Goal: Task Accomplishment & Management: Complete application form

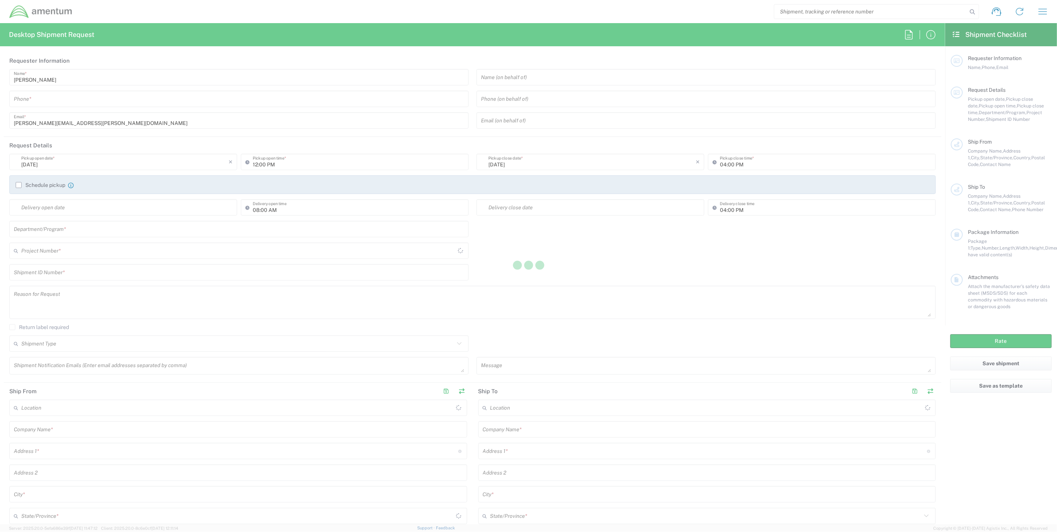
type input "[GEOGRAPHIC_DATA]"
type input "United States"
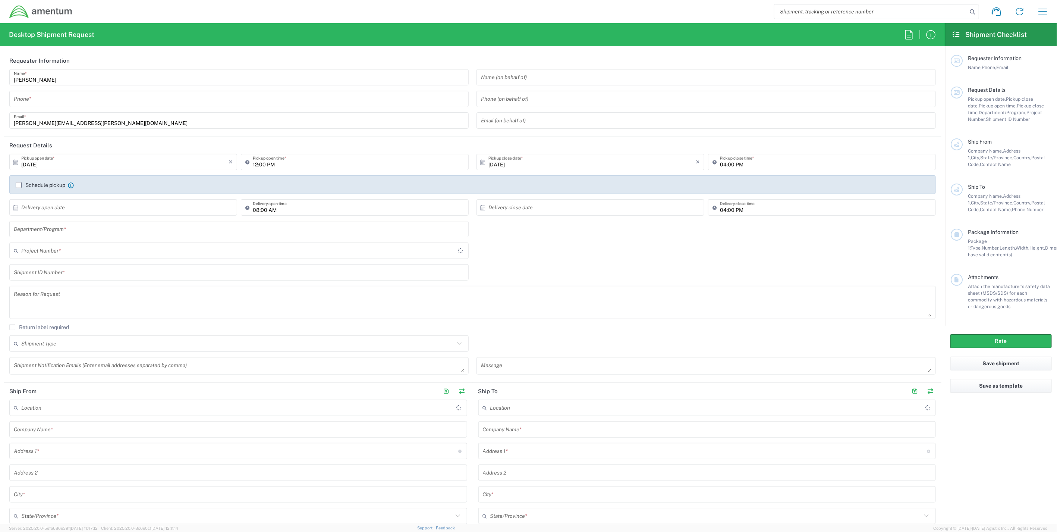
type input "IT - Support"
click at [91, 253] on input "text" at bounding box center [237, 250] width 433 height 13
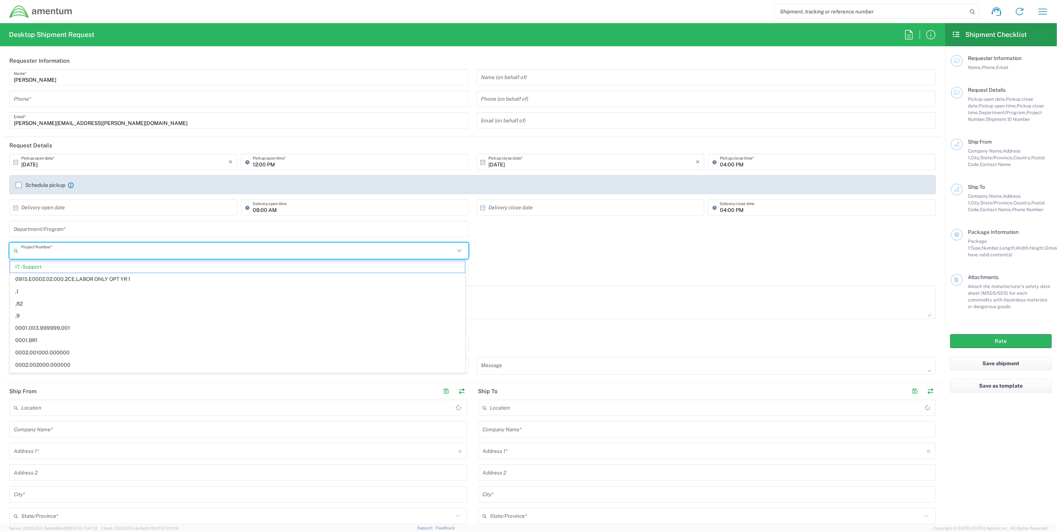
paste input "3534.R.P06.100.TNS.0301.LABOUR"
type input "3534.R.P06.100.TNS.0301.LABOUR"
click at [117, 266] on span "3534.R.P06.100.TNS.0301.LABOUR" at bounding box center [237, 267] width 455 height 12
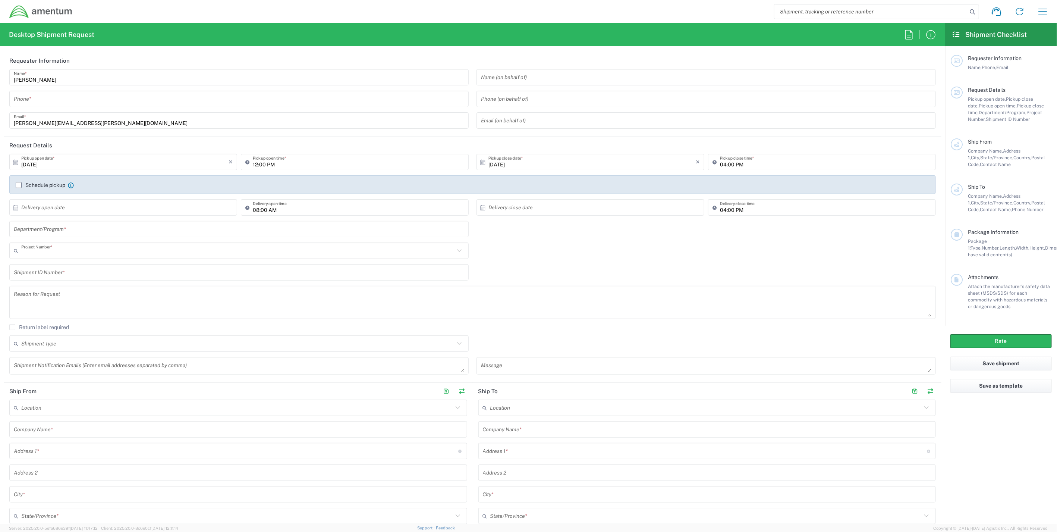
click at [114, 255] on input "text" at bounding box center [237, 250] width 433 height 13
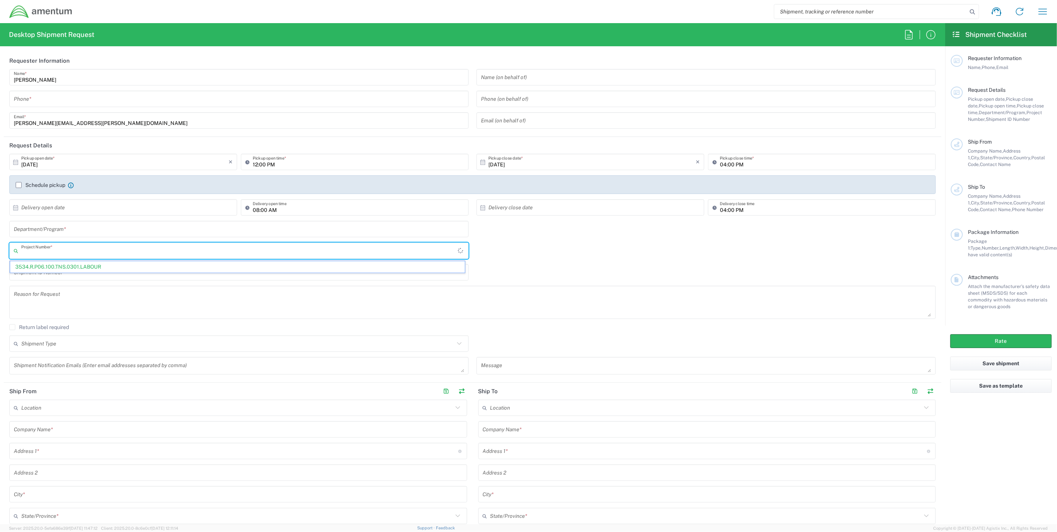
paste input "4797.EQUIPPUR.000"
type input "4797.EQUIPPUR.000"
drag, startPoint x: 66, startPoint y: 250, endPoint x: -25, endPoint y: 245, distance: 91.5
click at [0, 245] on html "Shipment request Shipment tracking Shipment estimator Desktop shipment request …" at bounding box center [528, 266] width 1057 height 532
paste input "4880.00.02.C.20002.PMO.01.0PMO"
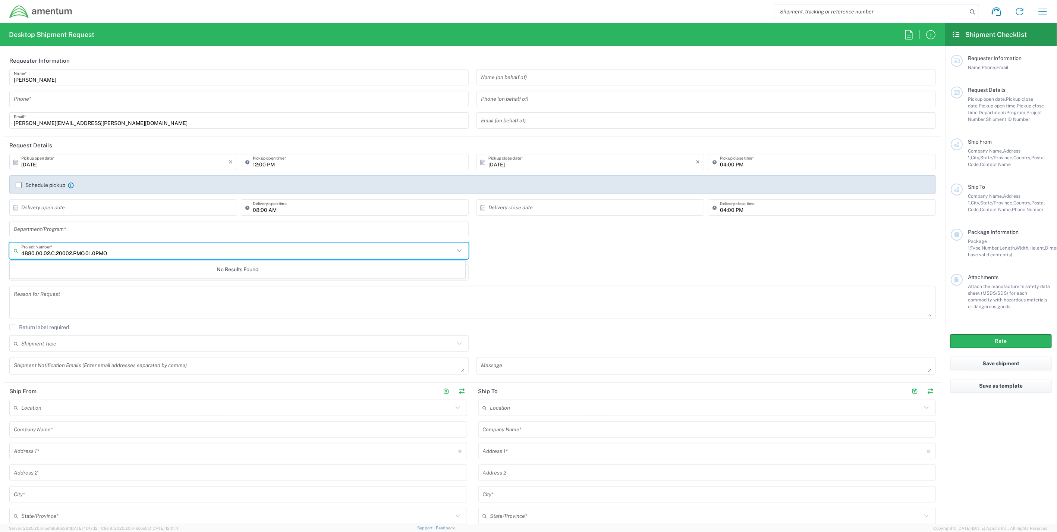
drag, startPoint x: 72, startPoint y: 252, endPoint x: 182, endPoint y: 261, distance: 110.8
click at [182, 259] on agx-dropdown-input "4880.00.02.C.20002.PMO.01.0PMO Project Number * No Results Found" at bounding box center [239, 250] width 460 height 16
type input "4880.00.02.C.20002"
drag, startPoint x: 104, startPoint y: 251, endPoint x: -22, endPoint y: 244, distance: 125.5
click at [0, 244] on html "Shipment request Shipment tracking Shipment estimator Desktop shipment request …" at bounding box center [528, 266] width 1057 height 532
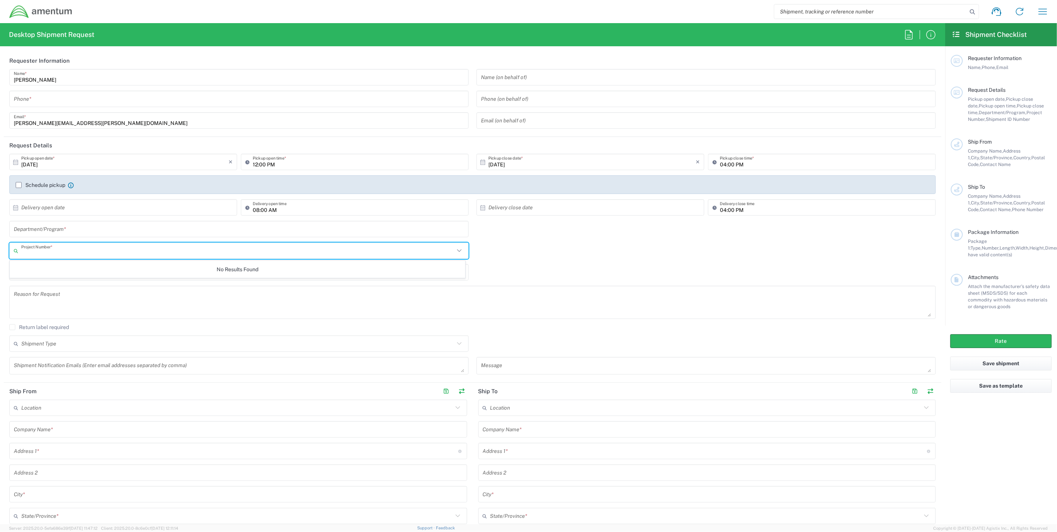
click at [60, 251] on input "text" at bounding box center [237, 250] width 433 height 13
paste input "4880.00.02.C.20002"
type input "4880.00.02.C.20002"
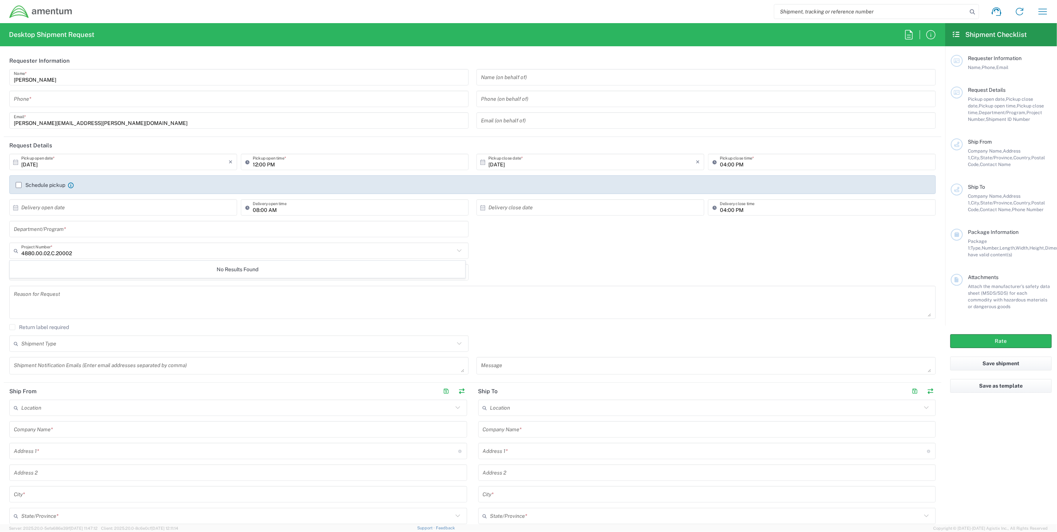
click at [81, 250] on input "4880.00.02.C.20002" at bounding box center [237, 250] width 433 height 13
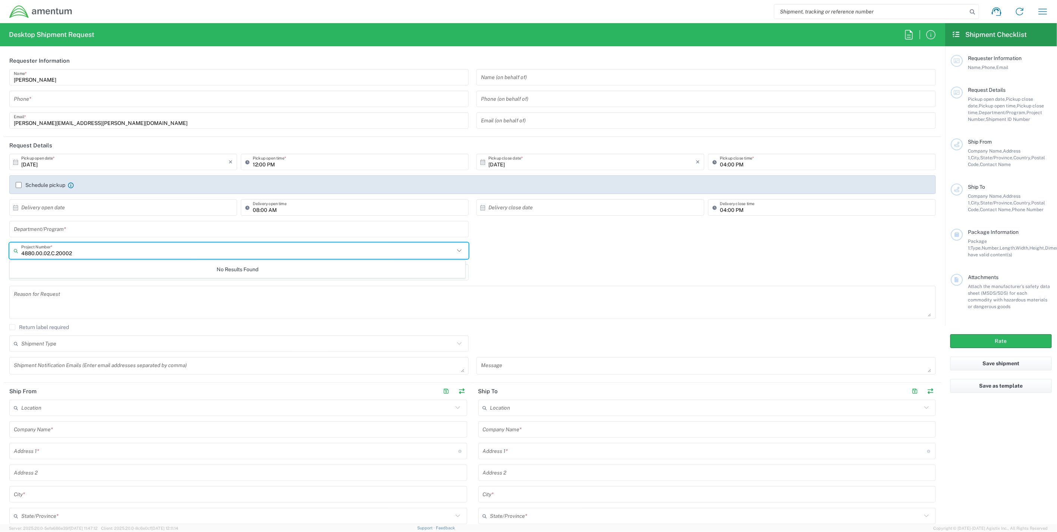
drag, startPoint x: 87, startPoint y: 249, endPoint x: -38, endPoint y: 247, distance: 125.3
click at [0, 247] on html "Shipment request Shipment tracking Shipment estimator Desktop shipment request …" at bounding box center [528, 266] width 1057 height 532
paste input "4880.00.02"
type input "4880.00.02"
drag, startPoint x: 63, startPoint y: 252, endPoint x: -70, endPoint y: 232, distance: 135.1
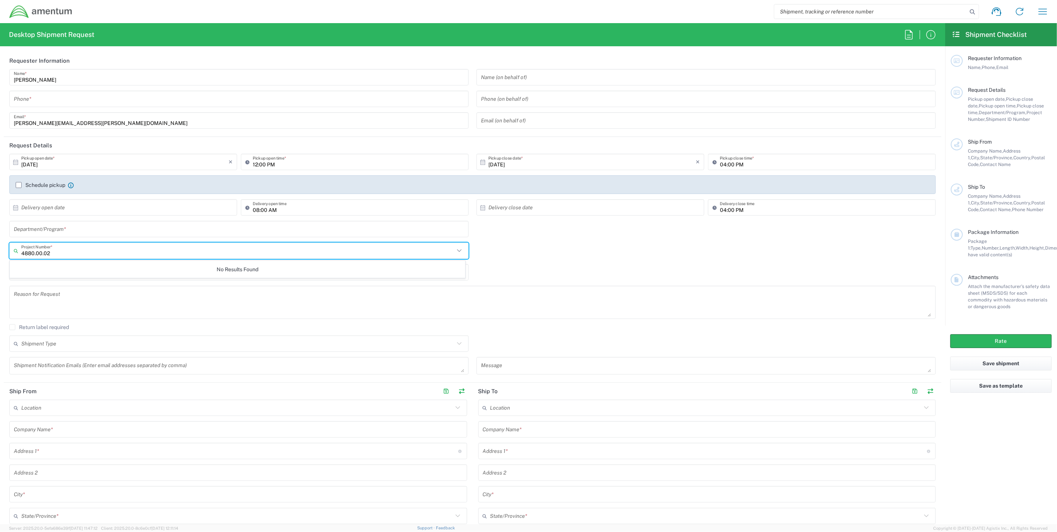
click at [0, 232] on html "Shipment request Shipment tracking Shipment estimator Desktop shipment request …" at bounding box center [528, 266] width 1057 height 532
paste input "ovhd.705496.00000"
type input "ovhd.705496.00000"
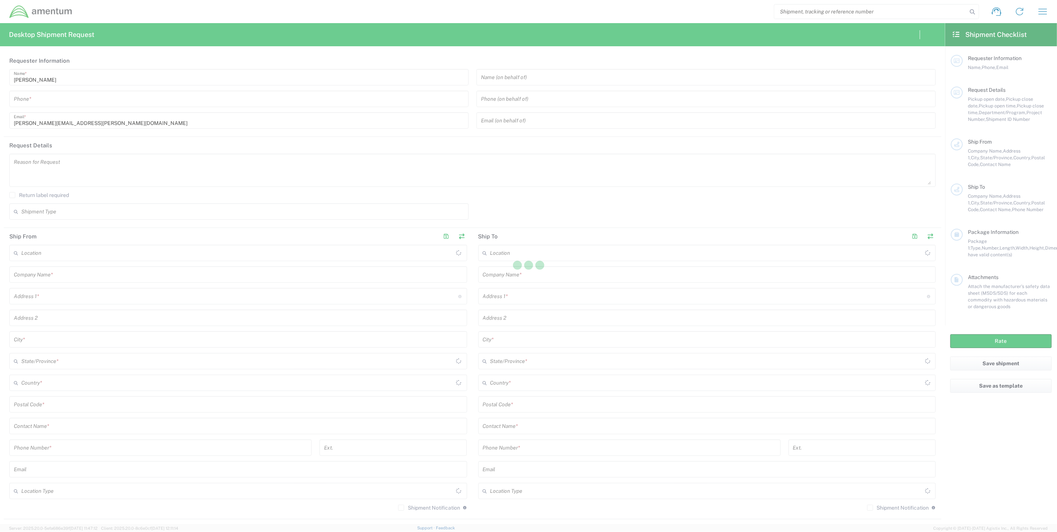
type input "United States"
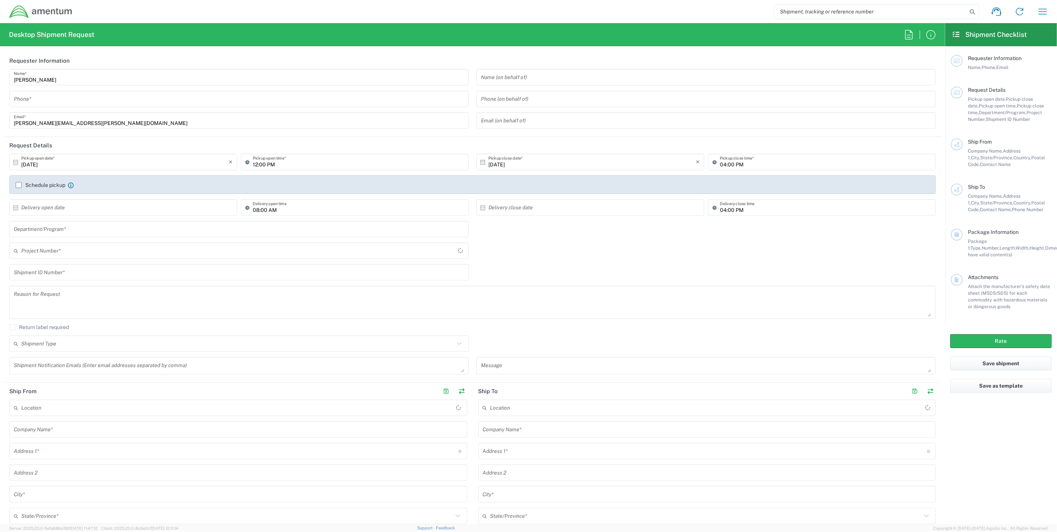
type input "United States"
type input "IT - Support"
click at [57, 252] on input "text" at bounding box center [237, 250] width 433 height 13
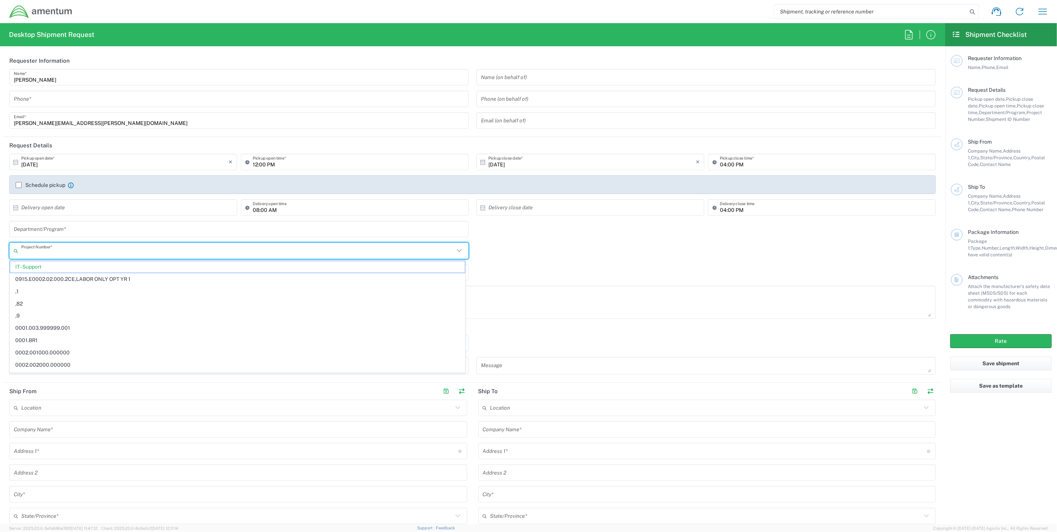
paste input "ovhd.705496.00000"
type input "ovhd.705496.00000"
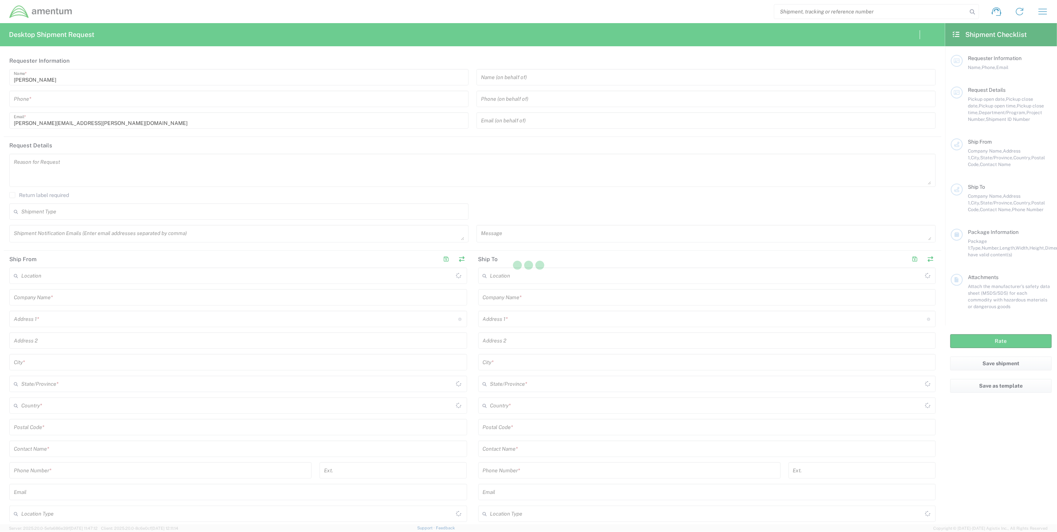
type input "[GEOGRAPHIC_DATA]"
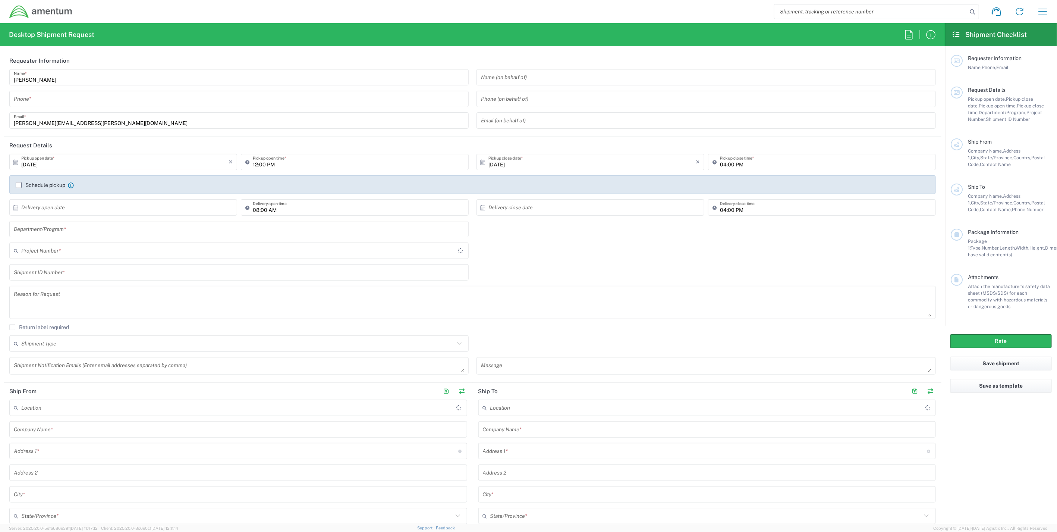
type input "IT - Support"
click at [66, 254] on input "text" at bounding box center [237, 250] width 433 height 13
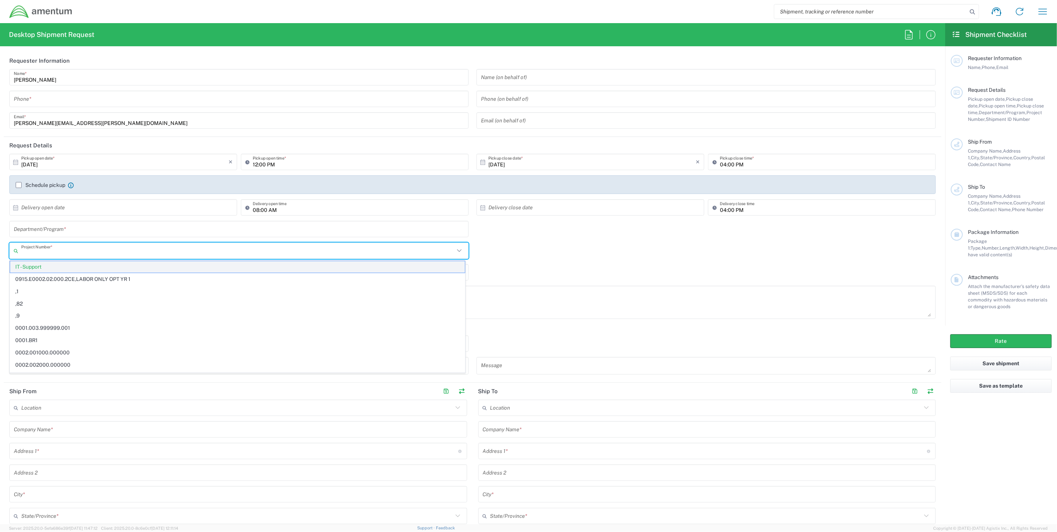
paste input "4880.00.02."
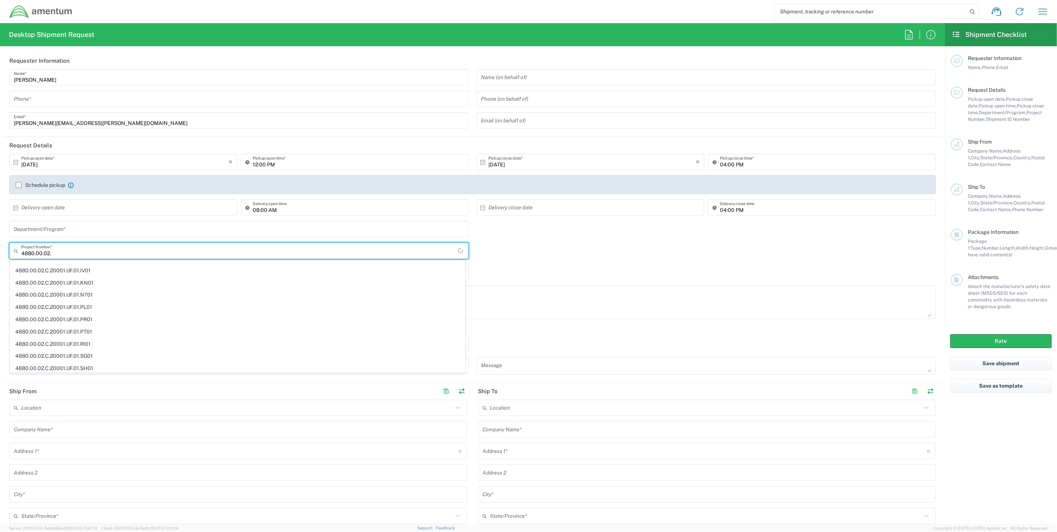
scroll to position [504, 0]
type input "4880.00.02."
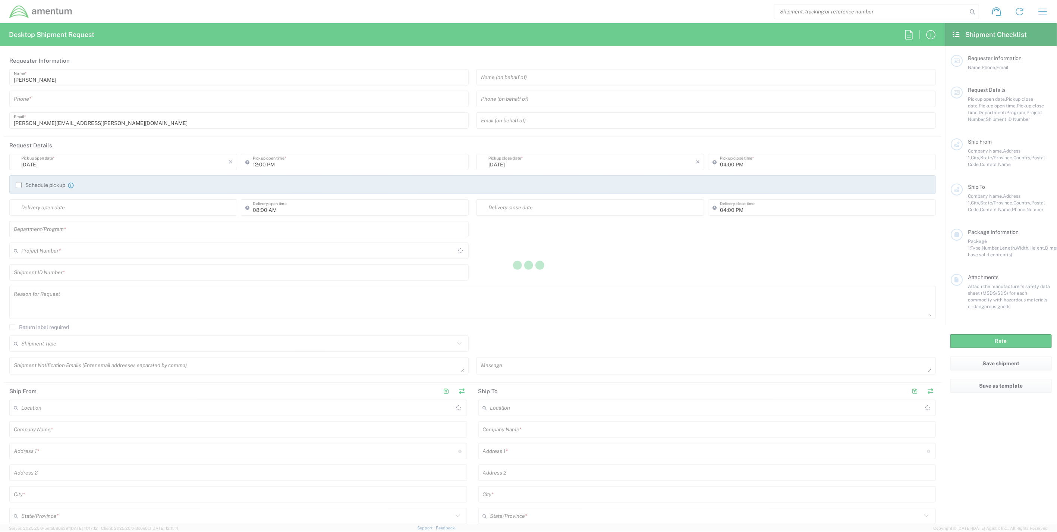
type input "United States"
type input "[GEOGRAPHIC_DATA]"
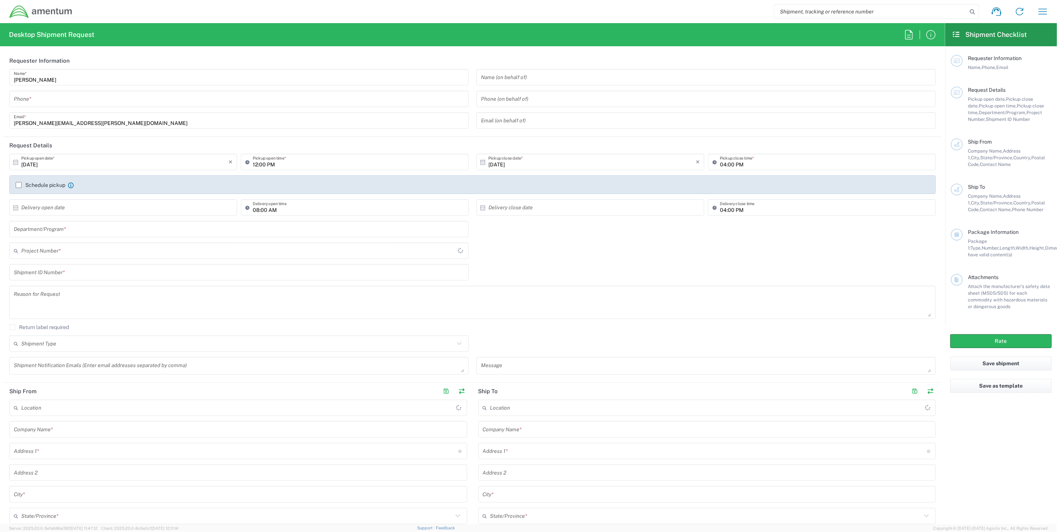
type input "IT - Support"
click at [62, 253] on input "text" at bounding box center [237, 250] width 433 height 13
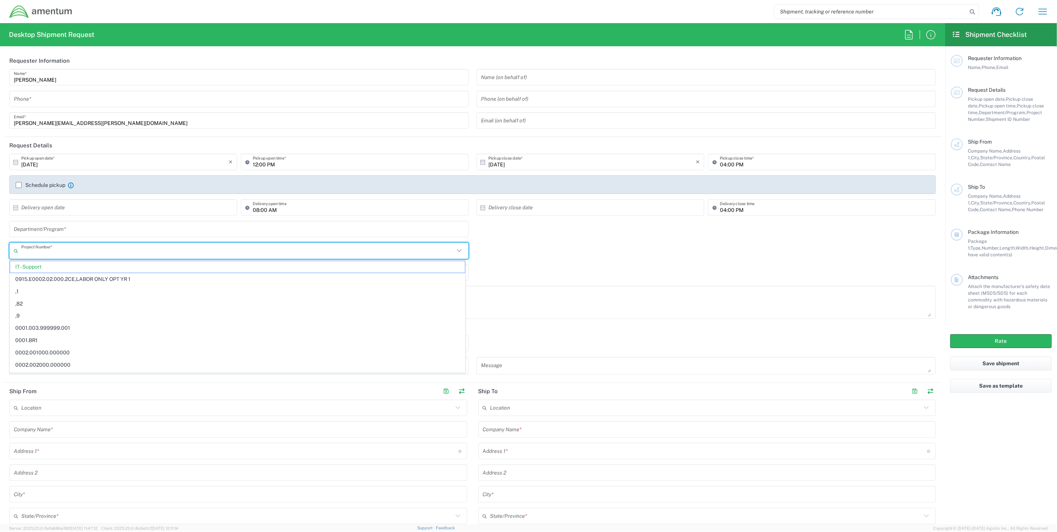
paste input "4880.00.02.C.20002"
type input "4880.00.02.C.20002"
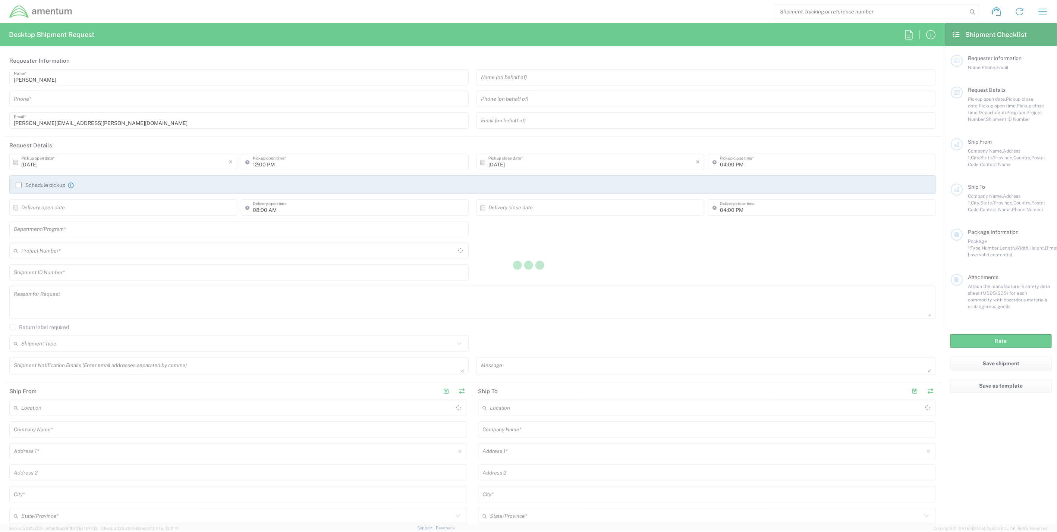
type input "[GEOGRAPHIC_DATA]"
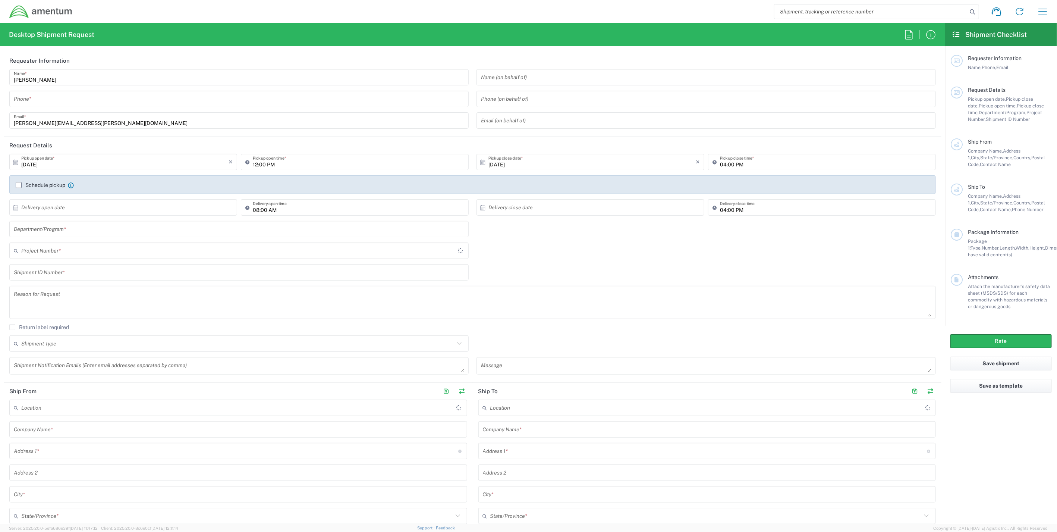
type input "IT - Support"
click at [61, 252] on input "text" at bounding box center [237, 250] width 433 height 13
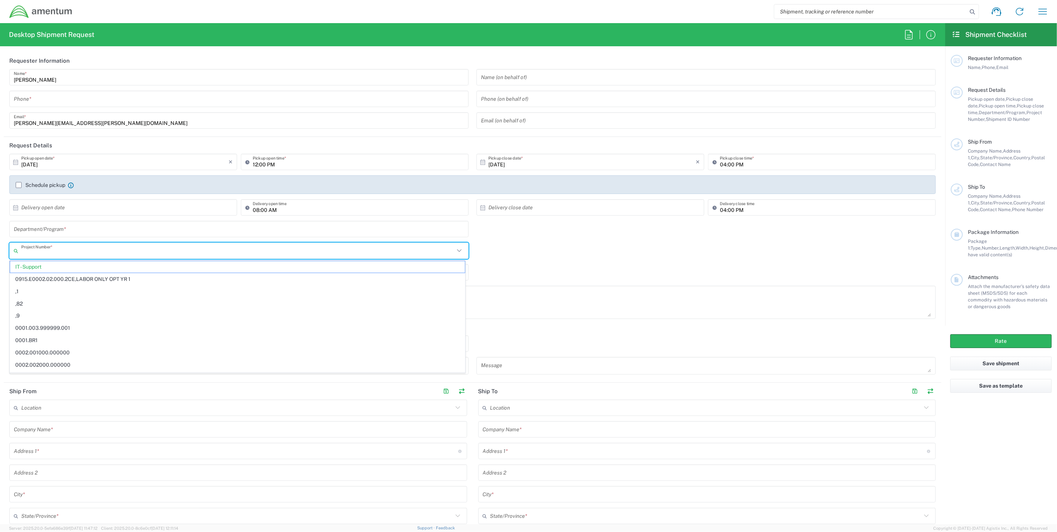
paste input "4880.00.02.C.20002.PM"
type input "4880.00.02.C.20002.PM"
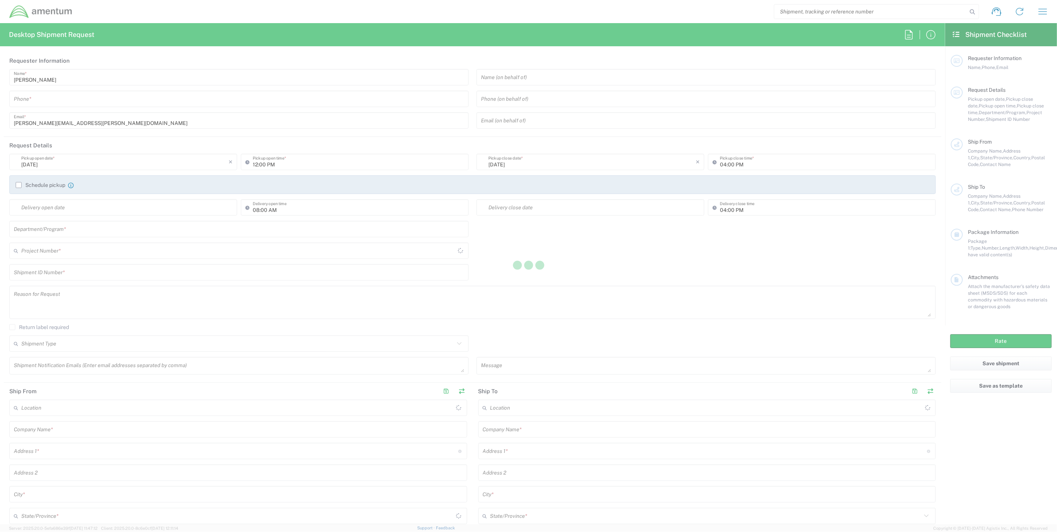
type input "[GEOGRAPHIC_DATA]"
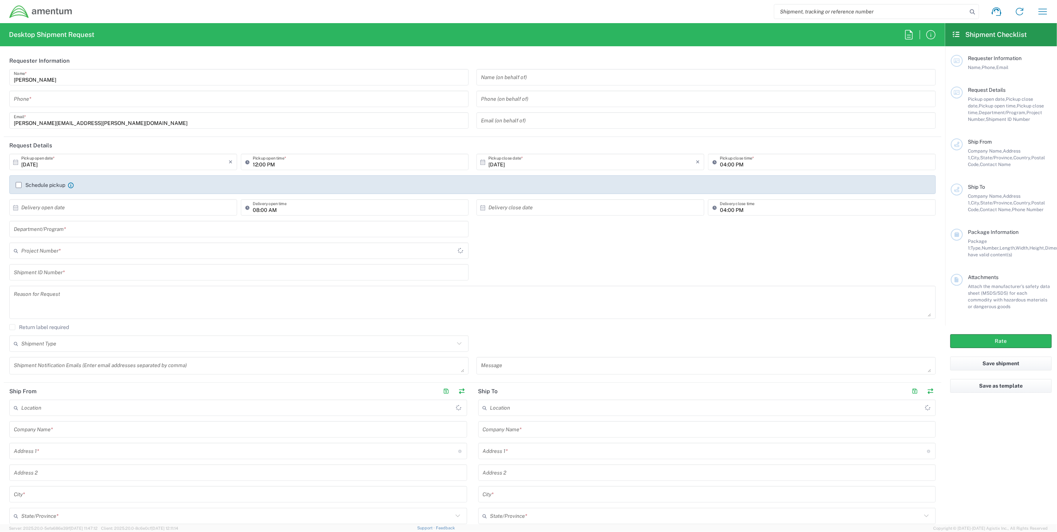
type input "IT - Support"
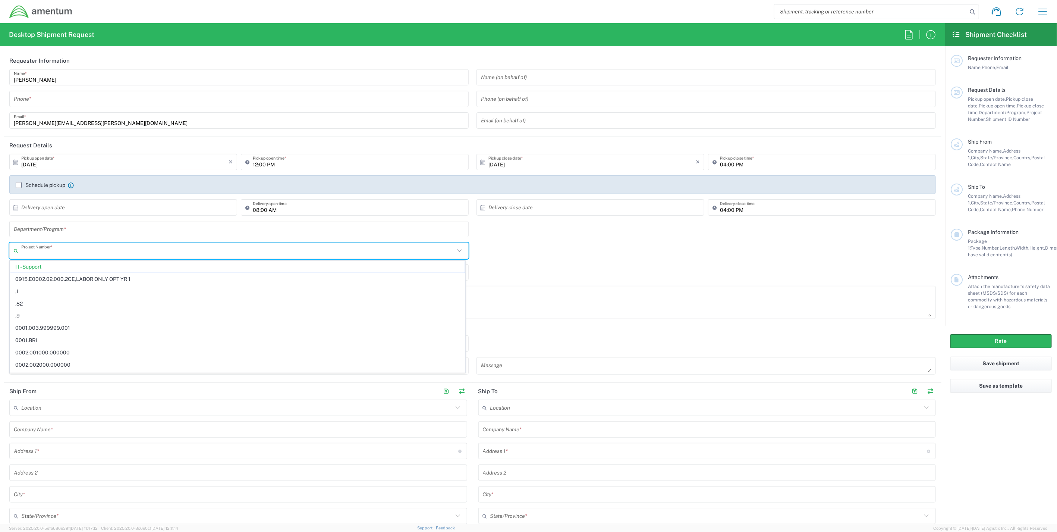
click at [65, 250] on input "text" at bounding box center [237, 250] width 433 height 13
paste input "4880.00.02.C.20002.PMO.01.0PMO"
type input "4880.00.02.C.20002.PMO.01.0PMO"
drag, startPoint x: 115, startPoint y: 250, endPoint x: -82, endPoint y: 228, distance: 198.5
click at [0, 228] on html "Shipment request Shipment tracking Shipment estimator Desktop shipment request …" at bounding box center [528, 266] width 1057 height 532
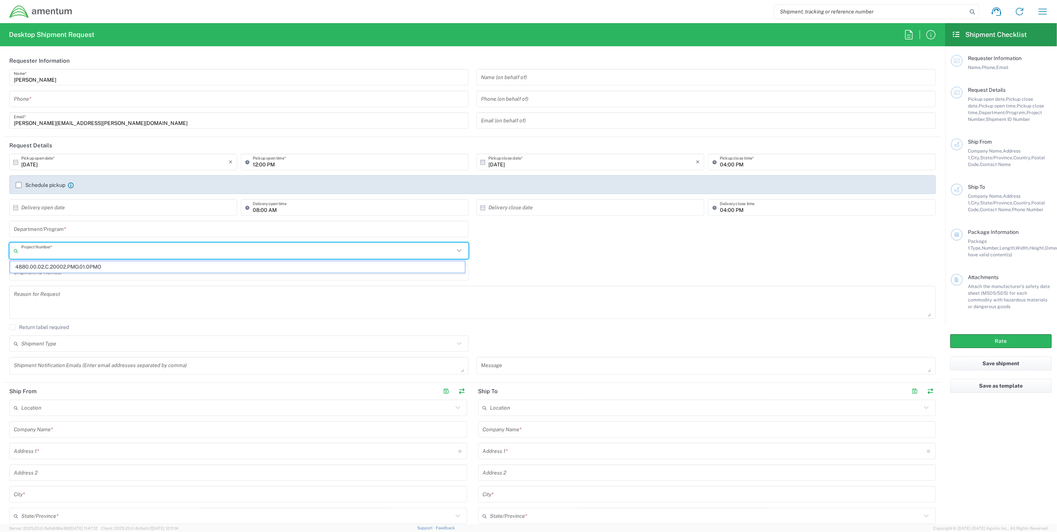
paste input "ADMN.600367.00000"
type input "ADMN.600367.00000"
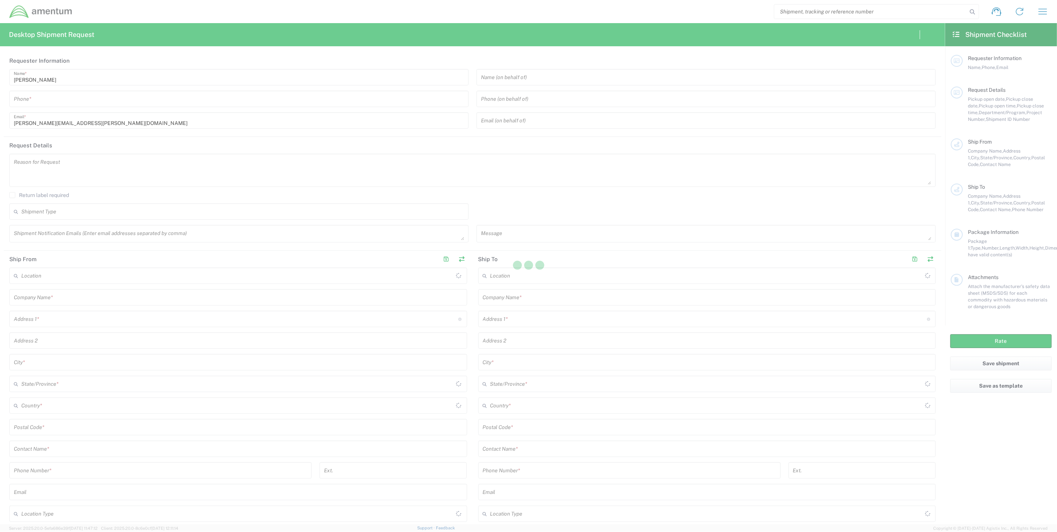
type input "[GEOGRAPHIC_DATA]"
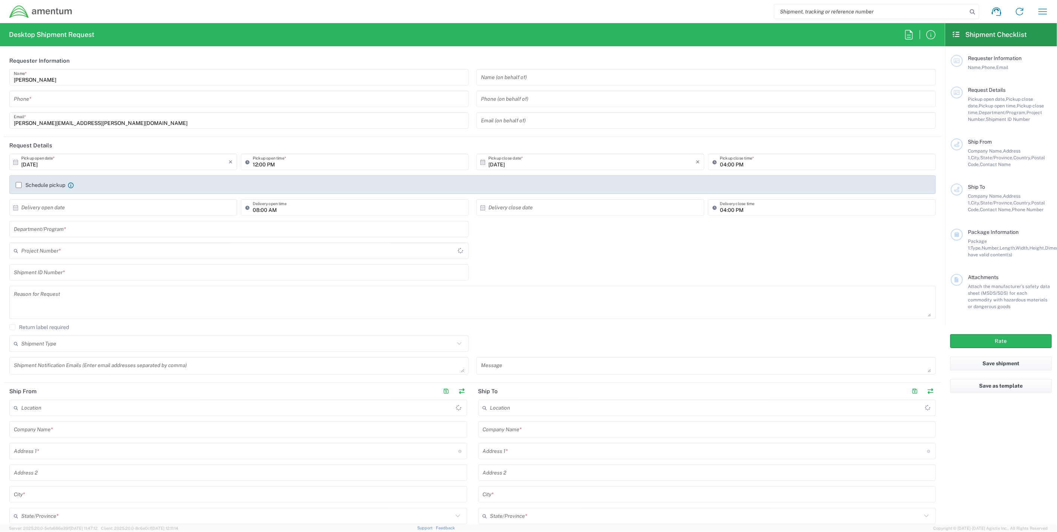
type input "IT - Support"
click at [66, 253] on input "text" at bounding box center [237, 250] width 433 height 13
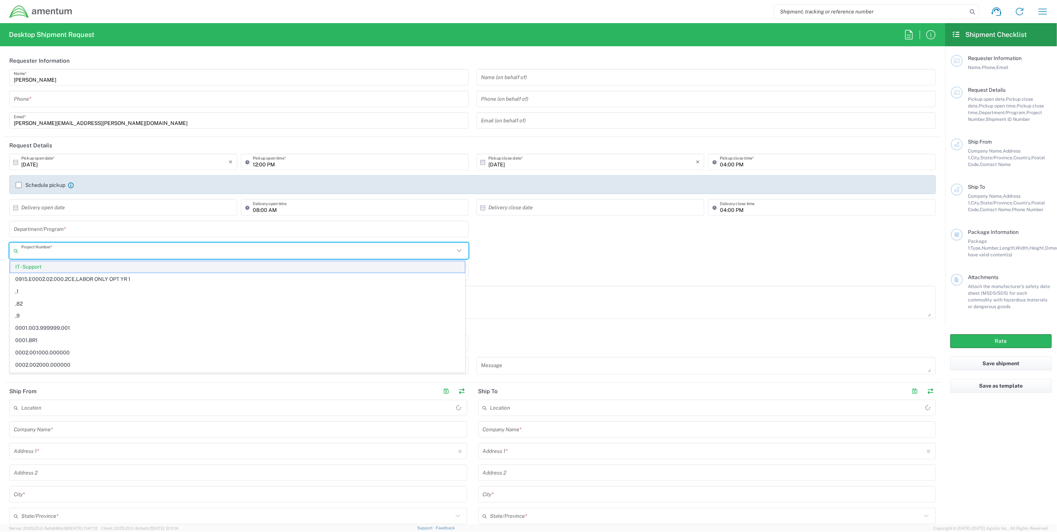
paste input "ADMN.600367.00000"
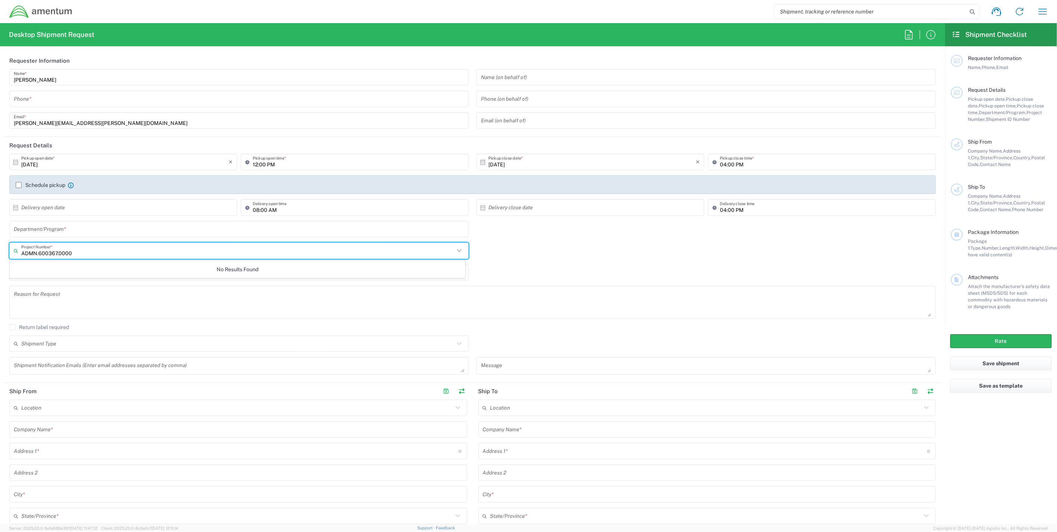
type input "ADMN.600367.000"
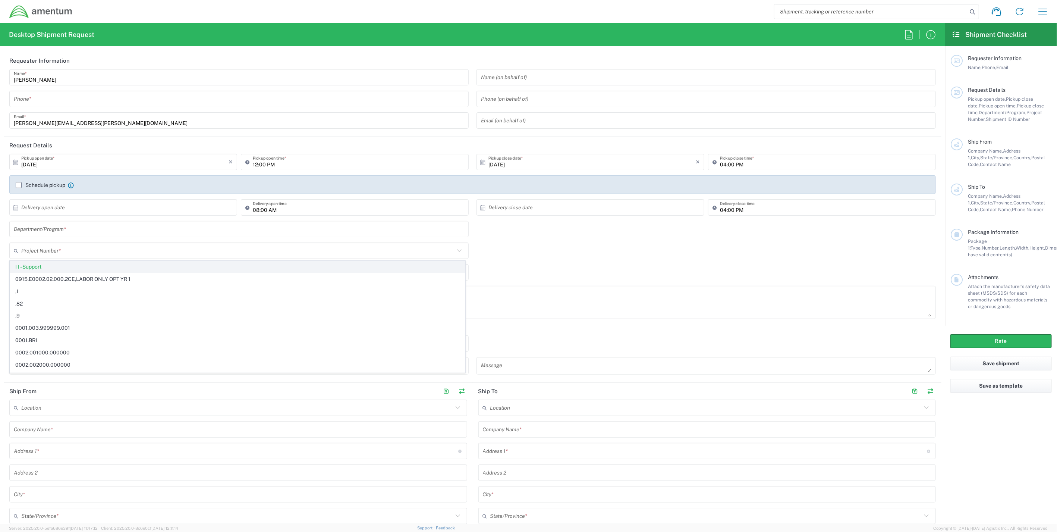
click at [61, 265] on span "IT - Support" at bounding box center [237, 267] width 455 height 12
click at [60, 244] on input "text" at bounding box center [237, 250] width 433 height 13
paste input "OVHD.100024.00000"
type input "OVHD.100024.00000"
click at [65, 251] on input "text" at bounding box center [237, 250] width 433 height 13
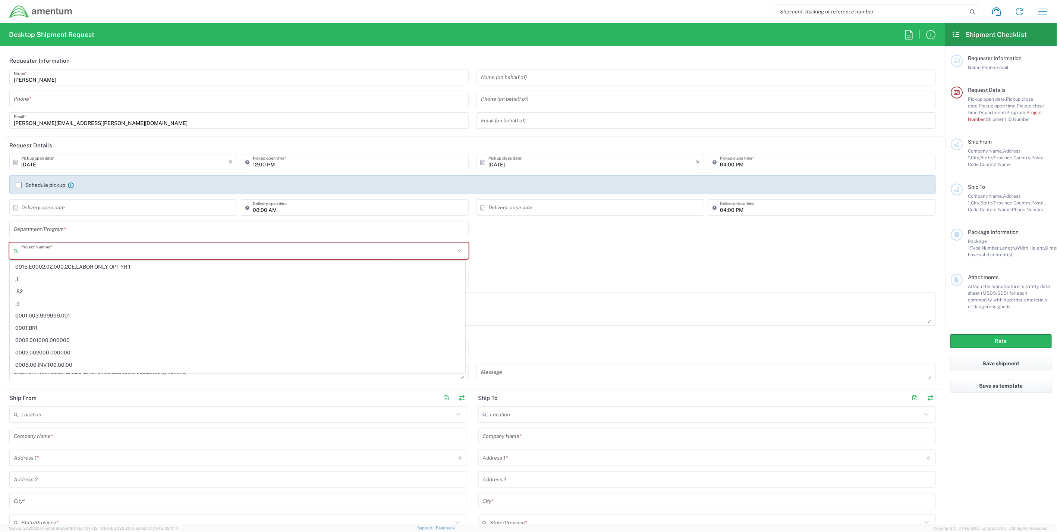
paste input "ADMN.100080.[PERSON_NAME]"
type input "ADMN.100080.[PERSON_NAME]"
